Goal: Information Seeking & Learning: Learn about a topic

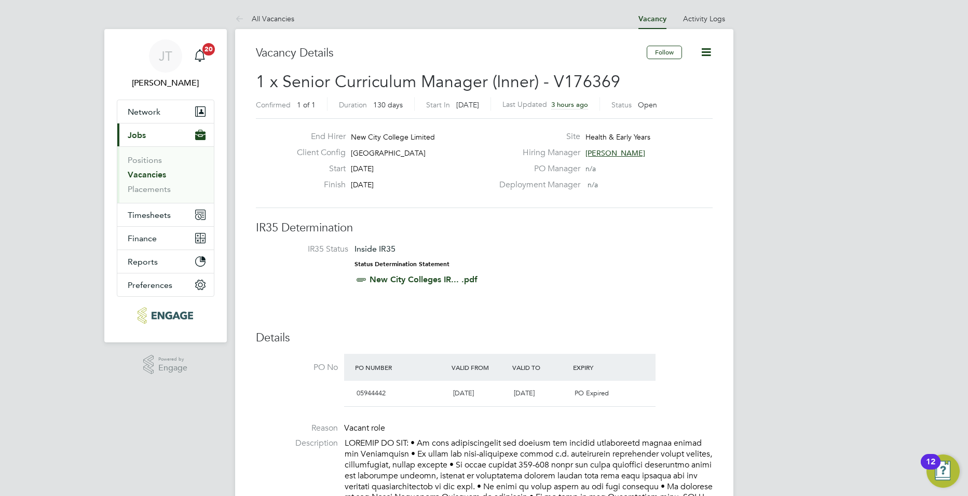
click at [131, 172] on link "Vacancies" at bounding box center [147, 175] width 38 height 10
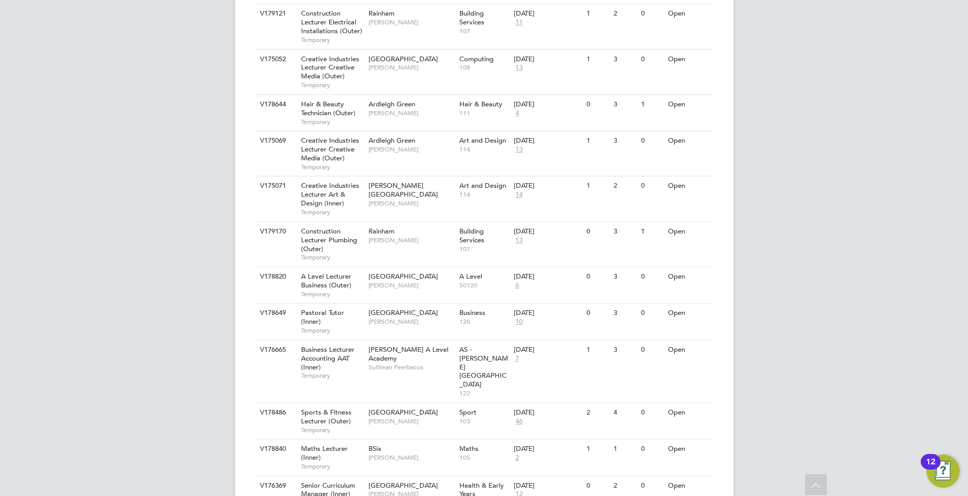
scroll to position [921, 0]
click at [474, 417] on span "103" at bounding box center [483, 421] width 49 height 8
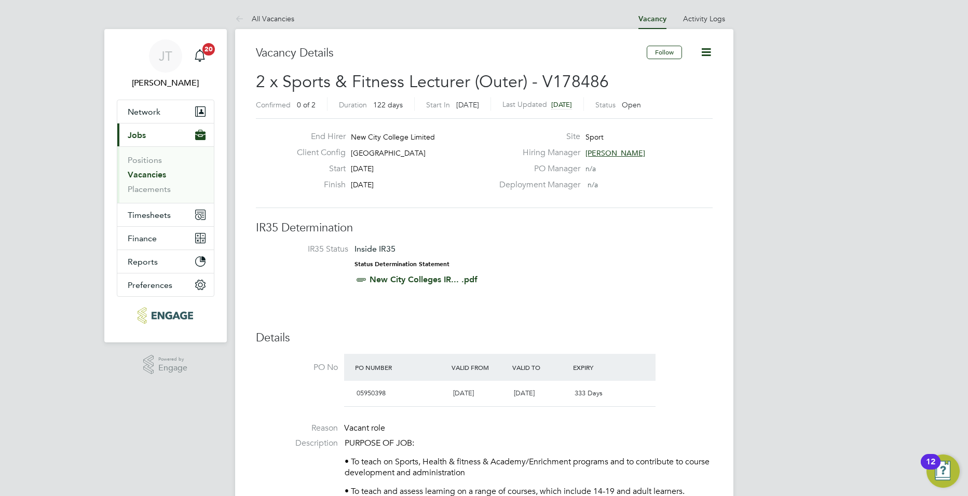
click at [168, 175] on li "Vacancies" at bounding box center [167, 177] width 78 height 15
click at [150, 172] on link "Vacancies" at bounding box center [147, 175] width 38 height 10
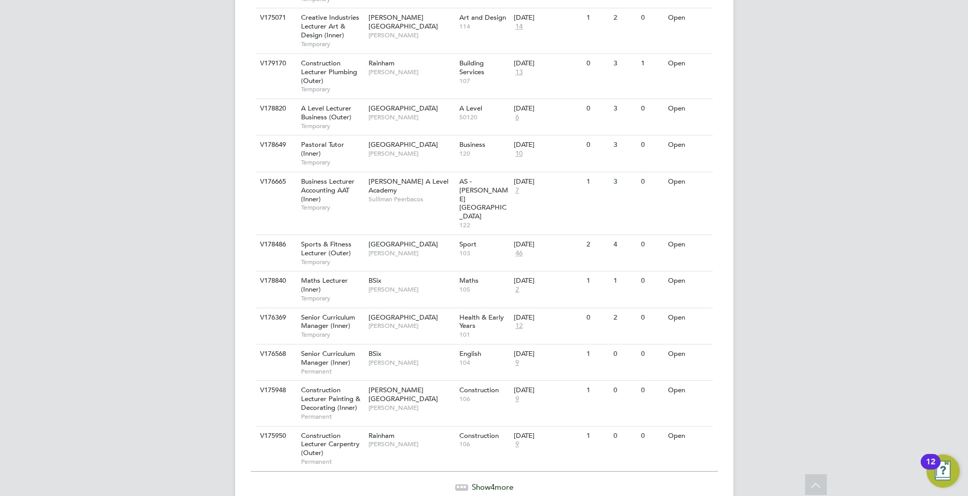
click at [482, 482] on span "Show 4 more" at bounding box center [493, 487] width 42 height 10
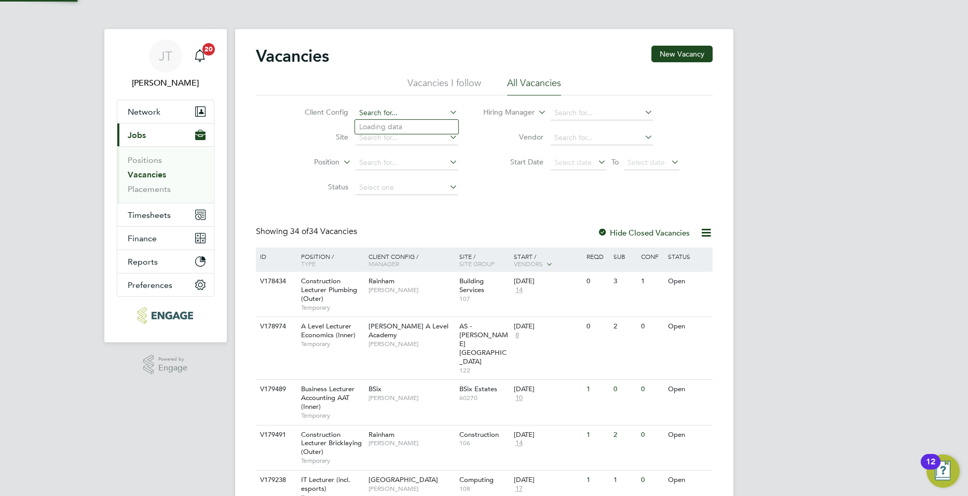
click at [395, 113] on input at bounding box center [407, 113] width 102 height 15
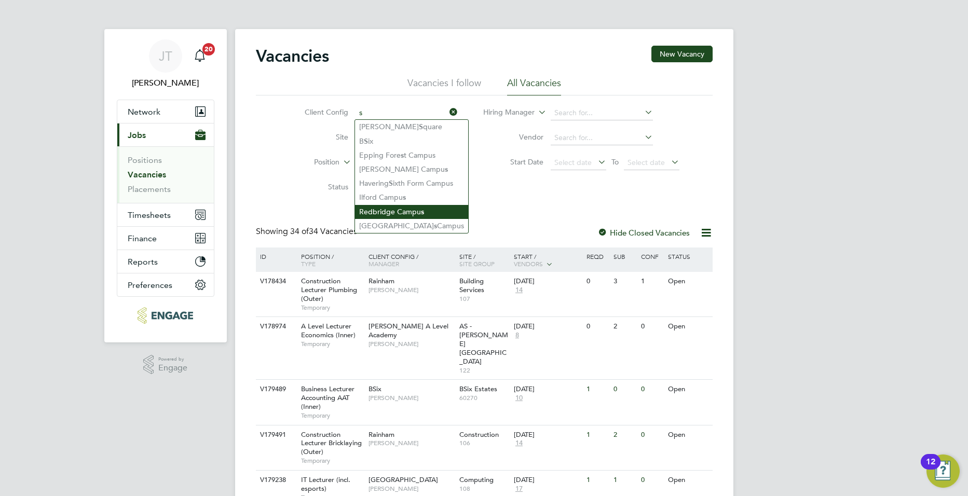
click at [405, 206] on li "Redbridge Campu s" at bounding box center [411, 212] width 113 height 14
type input "[GEOGRAPHIC_DATA]"
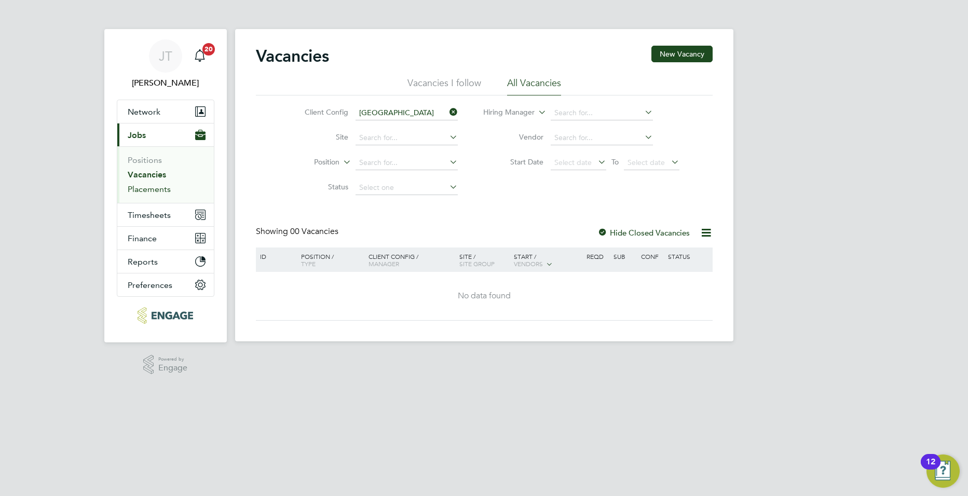
click at [148, 193] on link "Placements" at bounding box center [149, 189] width 43 height 10
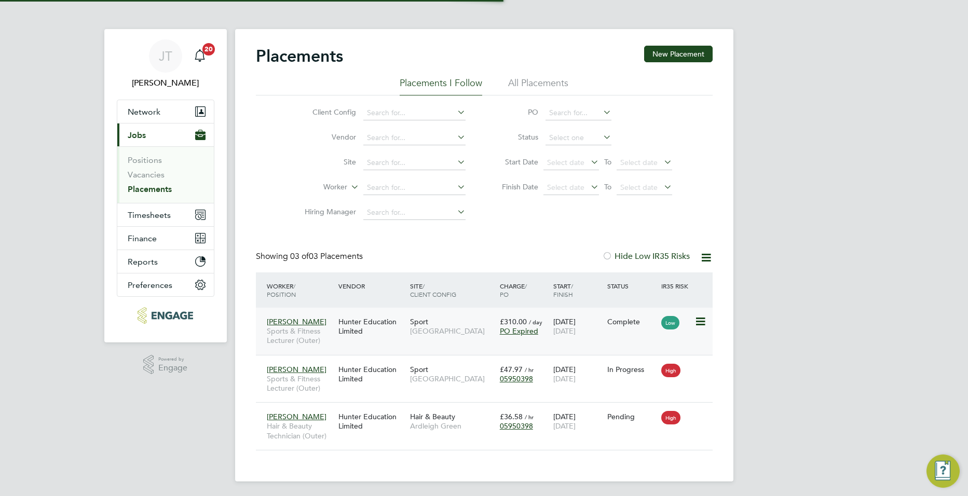
scroll to position [30, 90]
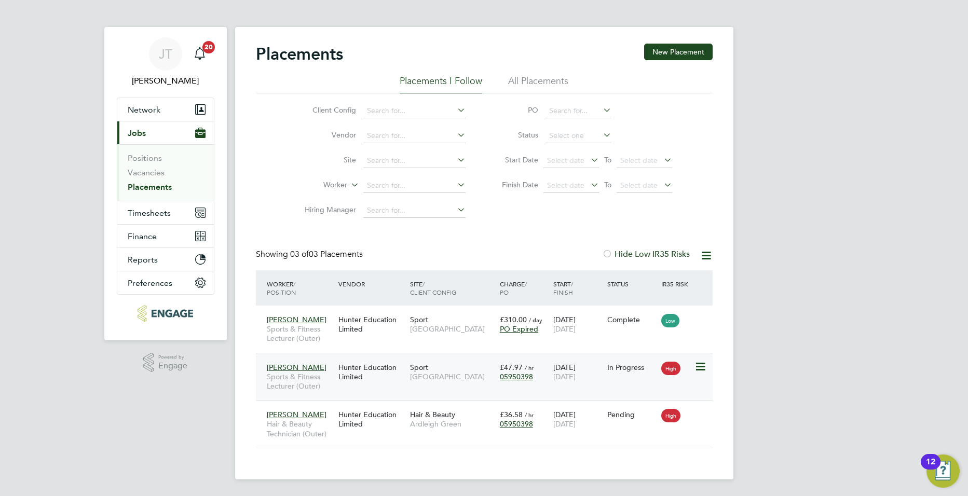
click at [697, 368] on icon at bounding box center [700, 367] width 10 height 12
click at [255, 384] on div "Placements New Placement Placements I Follow All Placements Client Config Vendo…" at bounding box center [484, 253] width 498 height 453
click at [287, 370] on span "[PERSON_NAME]" at bounding box center [297, 367] width 60 height 9
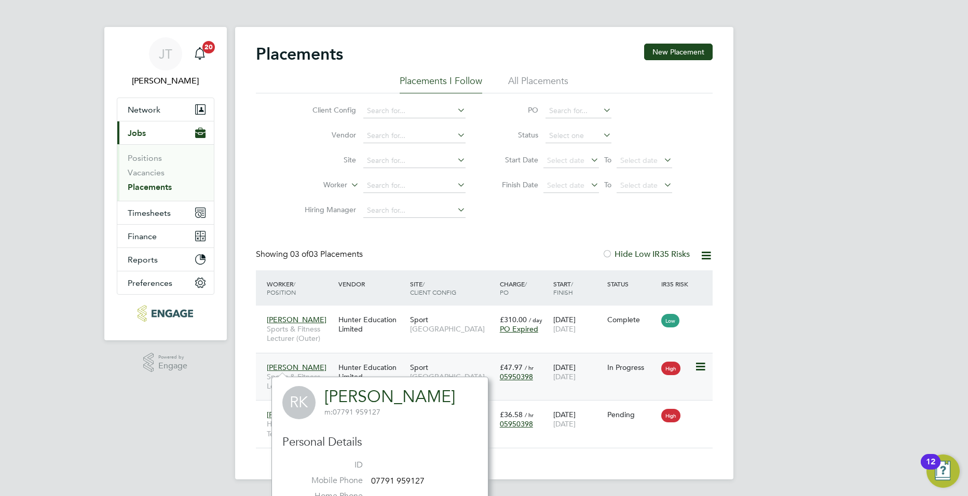
drag, startPoint x: 291, startPoint y: 370, endPoint x: 303, endPoint y: 369, distance: 11.5
click at [291, 370] on span "[PERSON_NAME]" at bounding box center [297, 367] width 60 height 9
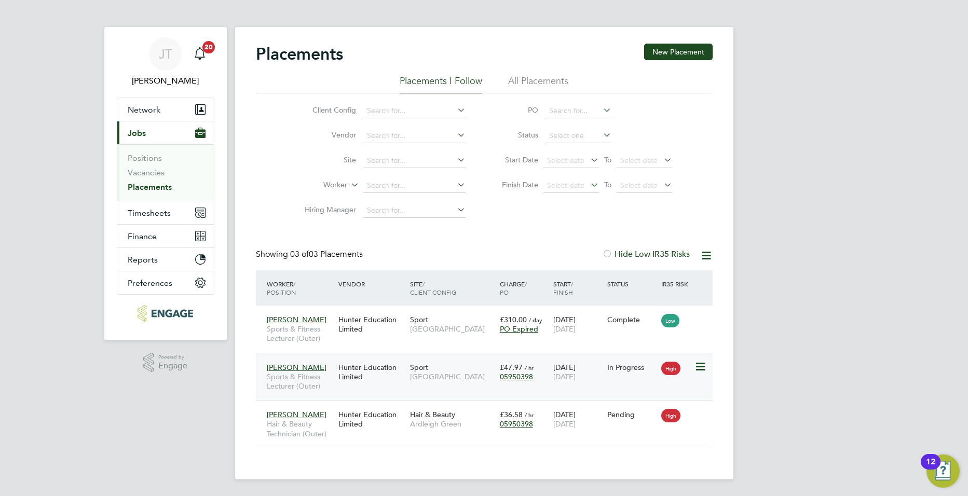
click at [402, 368] on div "Hunter Education Limited" at bounding box center [372, 372] width 72 height 29
